Goal: Information Seeking & Learning: Learn about a topic

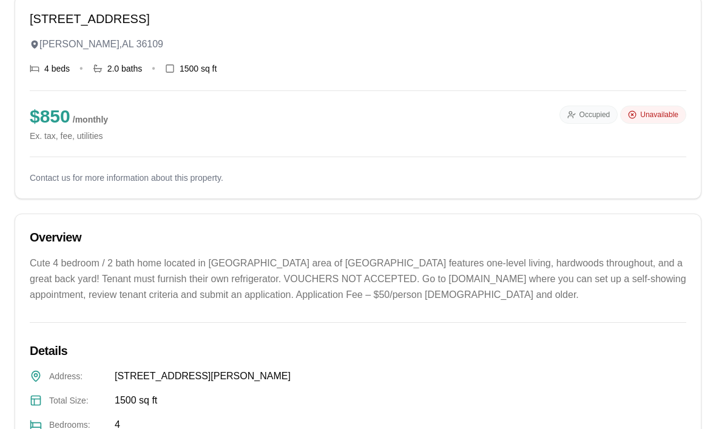
scroll to position [58, 0]
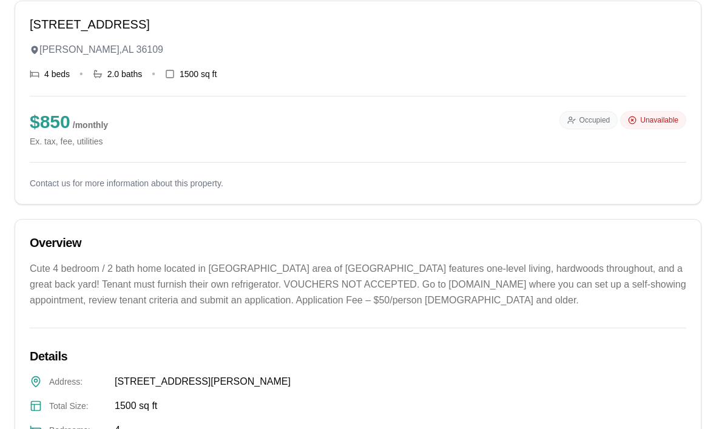
click at [60, 190] on div "[STREET_ADDRESS][PERSON_NAME] 4 beds • 2.0 baths • 1500 sq ft $ 850 / monthly E…" at bounding box center [357, 103] width 685 height 203
click at [35, 134] on div "$ 850 / monthly Ex. tax, fee, utilities" at bounding box center [69, 130] width 78 height 36
click at [47, 78] on span "4 beds" at bounding box center [56, 75] width 25 height 12
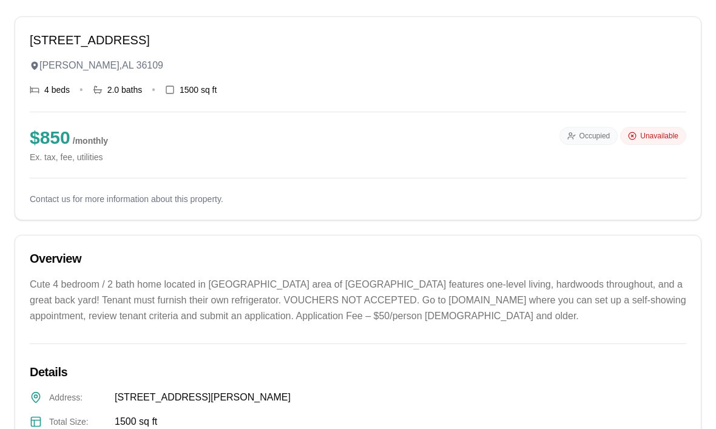
scroll to position [12, 0]
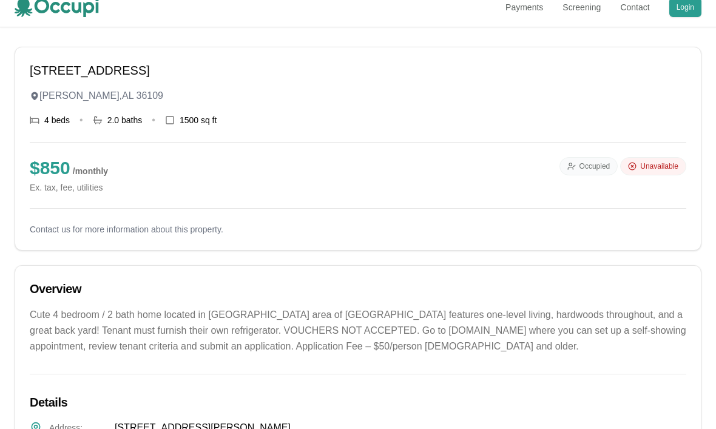
click at [579, 172] on div "Occupied" at bounding box center [588, 166] width 59 height 18
click at [641, 170] on span "Unavailable" at bounding box center [659, 166] width 38 height 10
click at [641, 169] on span "Unavailable" at bounding box center [659, 166] width 38 height 10
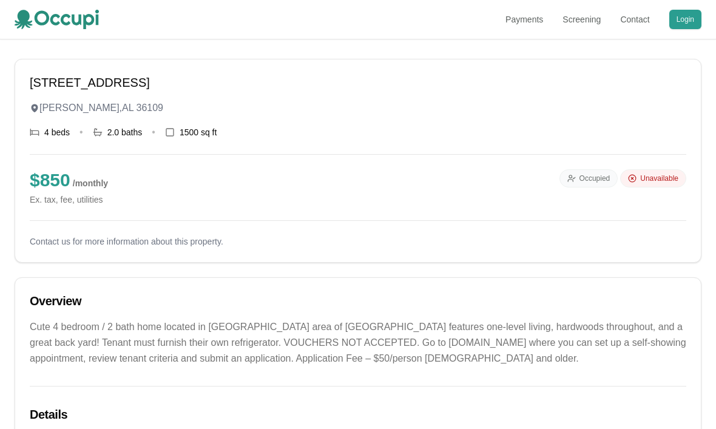
click at [48, 90] on h1 "[STREET_ADDRESS]" at bounding box center [358, 82] width 656 height 17
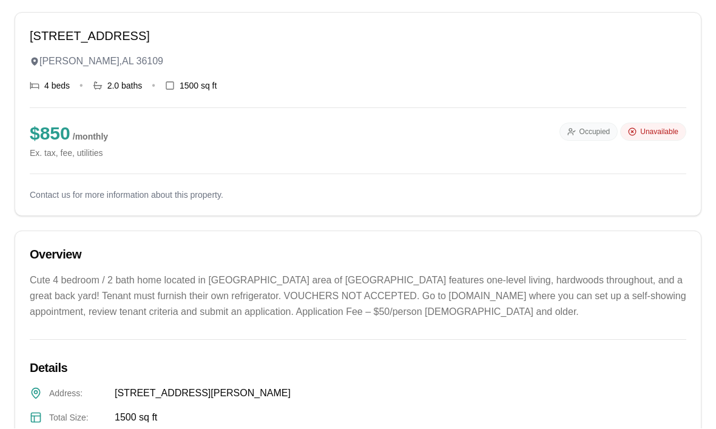
click at [76, 44] on h1 "[STREET_ADDRESS]" at bounding box center [358, 36] width 656 height 17
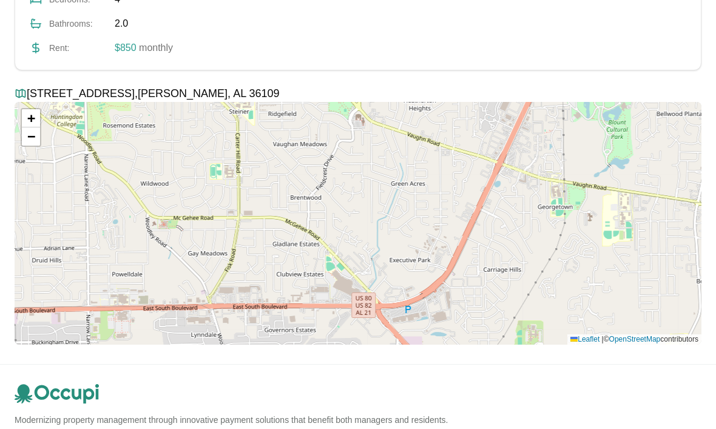
scroll to position [492, 0]
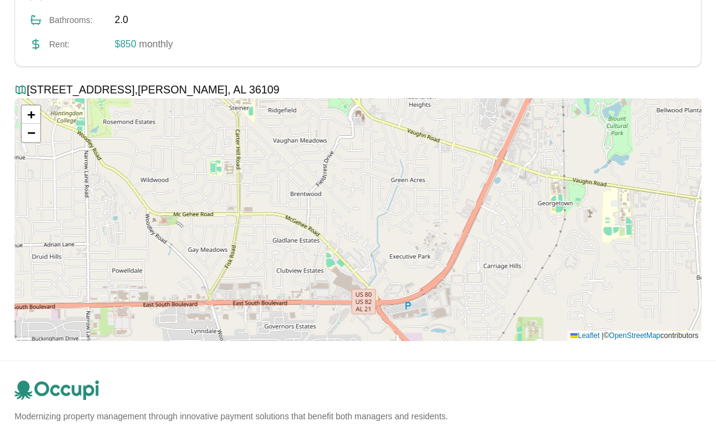
click at [24, 84] on icon at bounding box center [21, 90] width 12 height 12
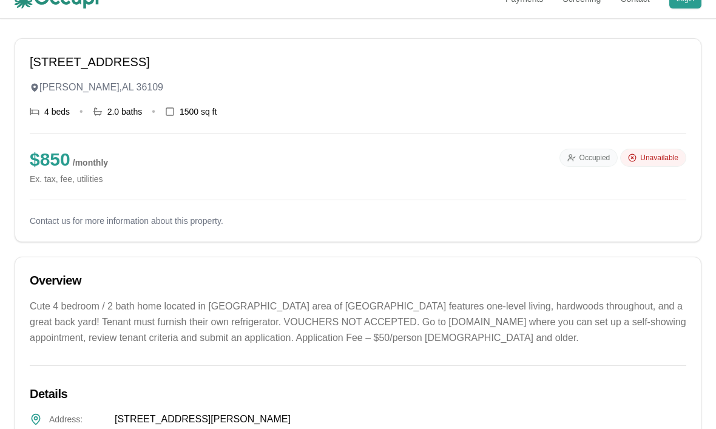
scroll to position [0, 0]
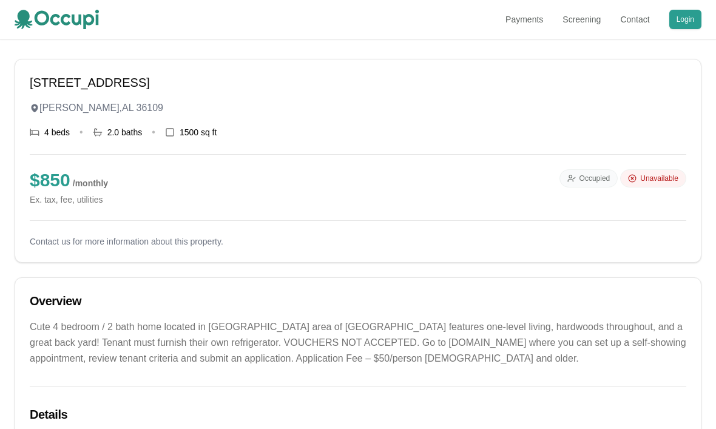
click at [47, 202] on small "Ex. tax, fee, utilities" at bounding box center [69, 199] width 78 height 12
click at [58, 257] on div "[STREET_ADDRESS][PERSON_NAME] 4 beds • 2.0 baths • 1500 sq ft $ 850 / monthly E…" at bounding box center [357, 160] width 685 height 203
click at [84, 308] on h2 "Overview" at bounding box center [358, 300] width 656 height 17
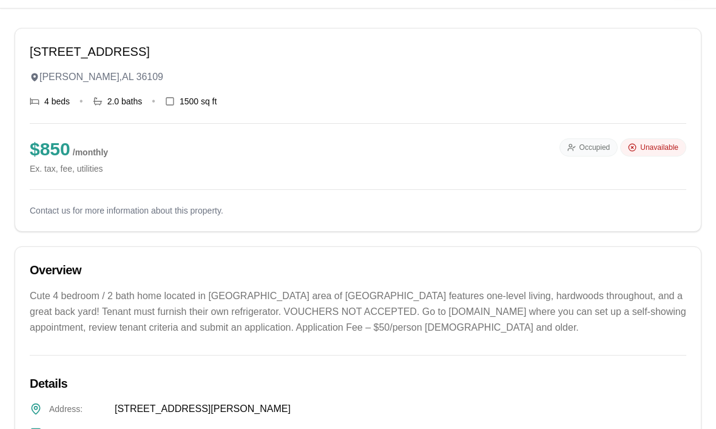
scroll to position [31, 0]
click at [586, 147] on span "Occupied" at bounding box center [594, 148] width 31 height 10
click at [640, 146] on span "Unavailable" at bounding box center [659, 148] width 38 height 10
click at [654, 143] on span "Unavailable" at bounding box center [659, 148] width 38 height 10
click at [653, 143] on span "Unavailable" at bounding box center [659, 148] width 38 height 10
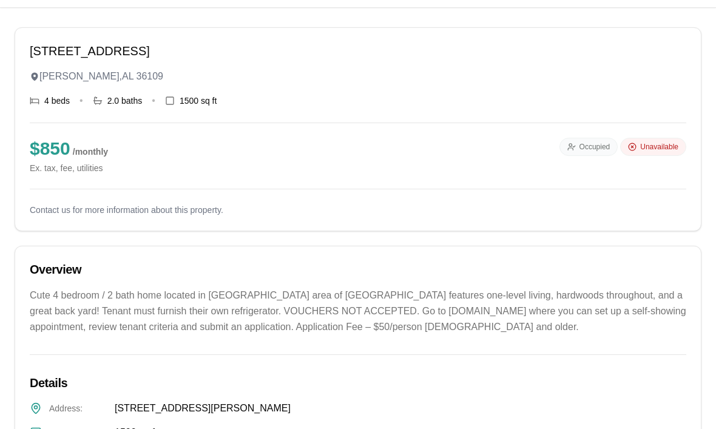
click at [599, 148] on span "Occupied" at bounding box center [594, 148] width 31 height 10
click at [564, 143] on div "Occupied" at bounding box center [588, 147] width 59 height 18
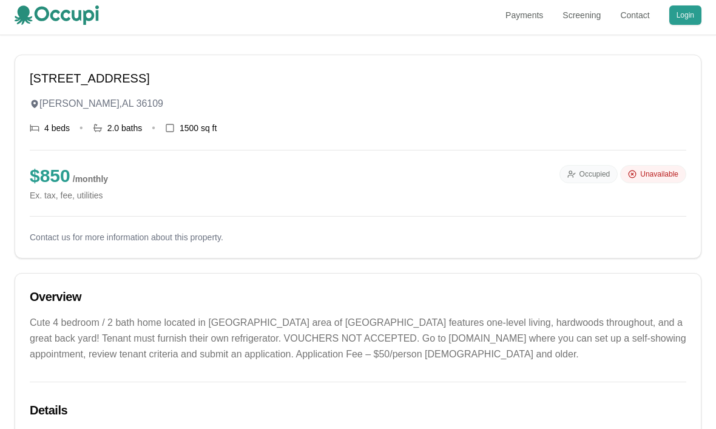
scroll to position [0, 0]
